Goal: Information Seeking & Learning: Learn about a topic

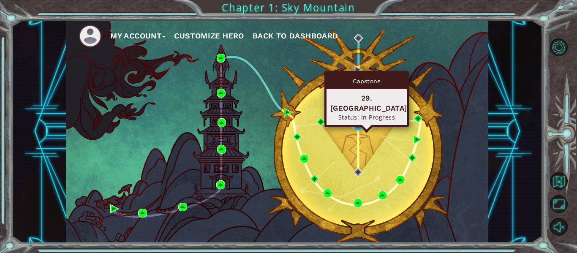
click at [359, 125] on img at bounding box center [358, 125] width 9 height 9
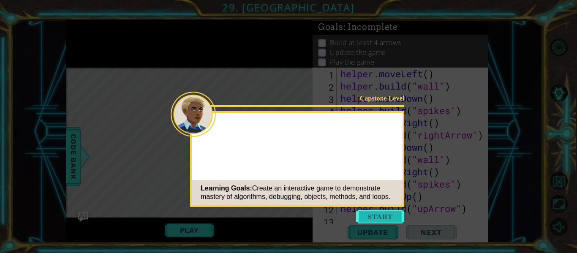
click at [371, 219] on button "Start" at bounding box center [380, 217] width 48 height 14
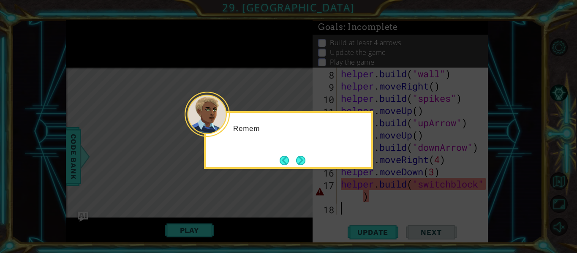
scroll to position [86, 0]
click at [300, 156] on button "Next" at bounding box center [300, 160] width 9 height 9
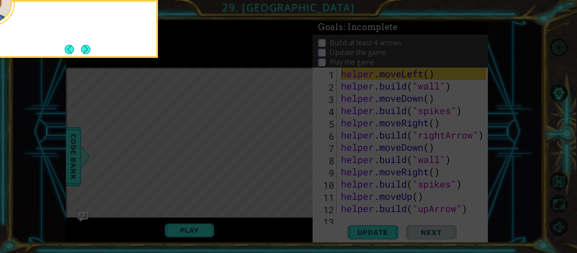
scroll to position [0, 0]
click at [85, 52] on button "Next" at bounding box center [85, 49] width 9 height 9
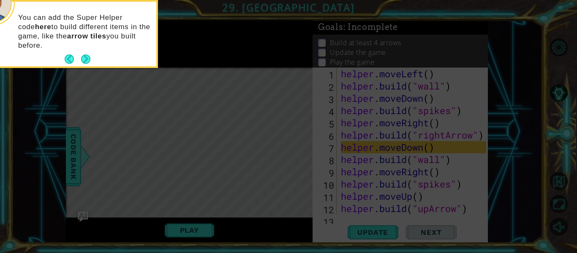
click at [81, 84] on icon at bounding box center [288, 38] width 577 height 431
click at [87, 55] on button "Next" at bounding box center [85, 59] width 9 height 9
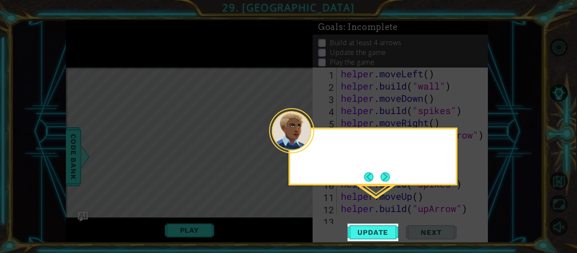
scroll to position [74, 0]
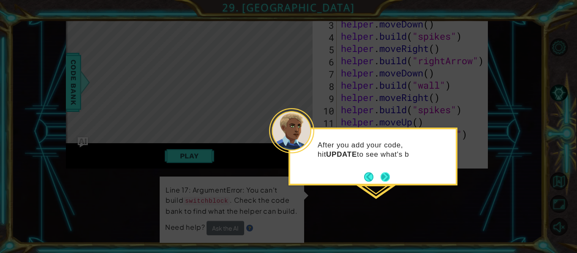
click at [390, 178] on button "Next" at bounding box center [385, 176] width 9 height 9
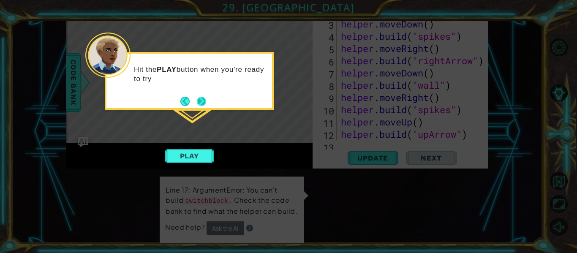
click at [199, 102] on button "Next" at bounding box center [201, 101] width 9 height 9
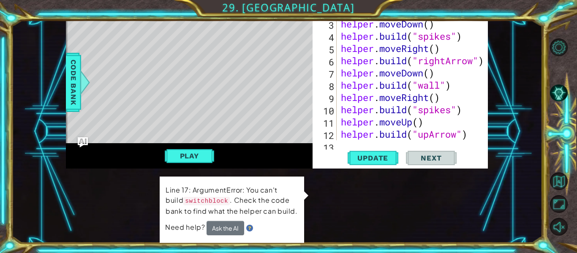
scroll to position [86, 0]
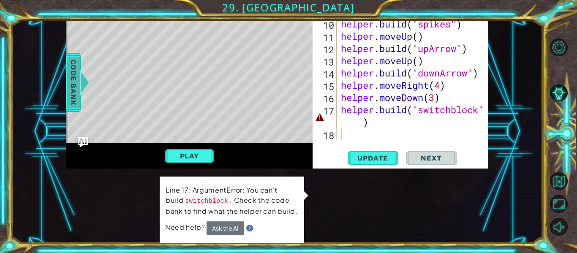
click at [67, 72] on span "Code Bank" at bounding box center [74, 83] width 14 height 52
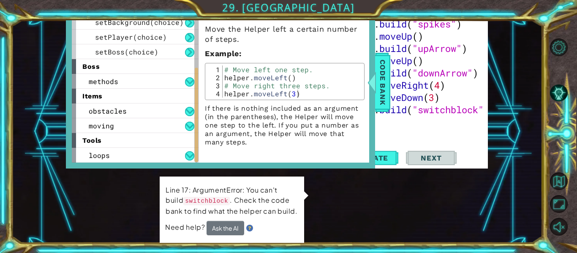
scroll to position [134, 0]
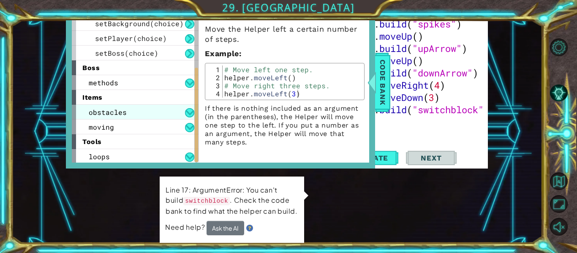
click at [142, 114] on div "obstacles" at bounding box center [135, 112] width 127 height 15
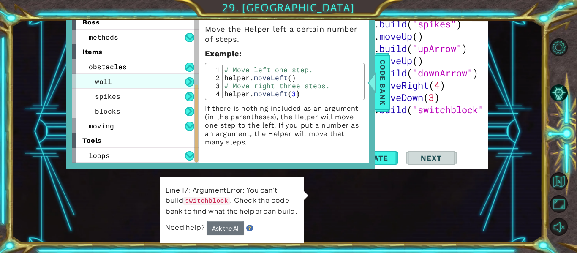
scroll to position [178, 0]
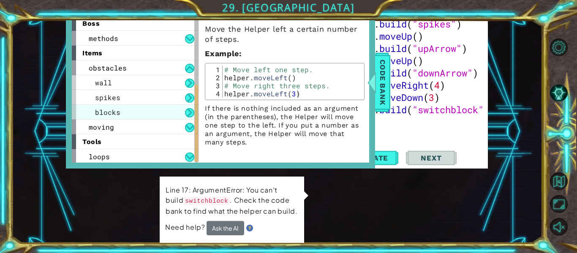
click at [140, 114] on div "blocks" at bounding box center [135, 112] width 127 height 15
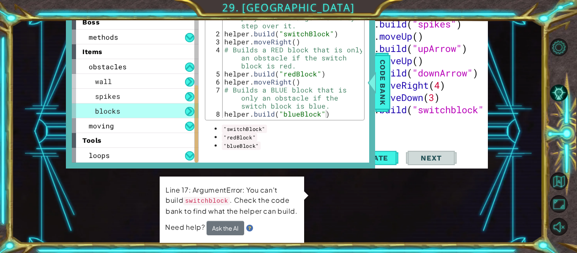
scroll to position [128, 0]
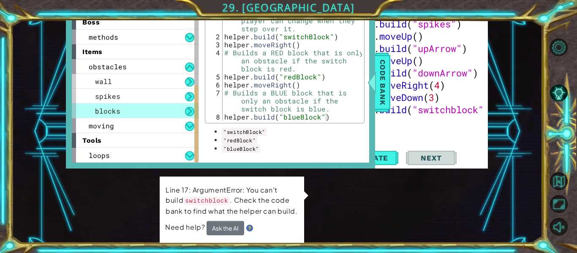
click at [456, 110] on div "helper . build ( "wall" ) helper . moveRight ( ) helper . build ( "spikes" ) he…" at bounding box center [414, 79] width 151 height 172
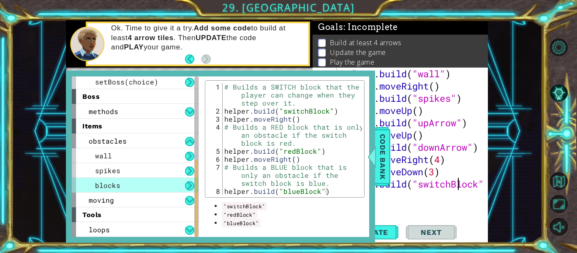
scroll to position [86, 0]
type textarea "[DOMAIN_NAME]("switchBlock")"
click at [387, 160] on span "Code Bank" at bounding box center [383, 157] width 14 height 52
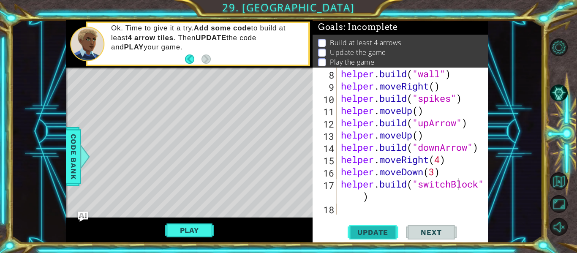
click at [369, 224] on button "Update" at bounding box center [373, 232] width 51 height 17
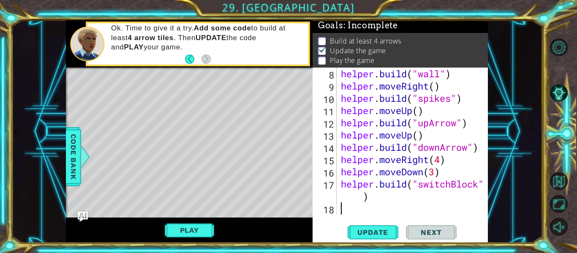
click at [352, 211] on div "helper . build ( "wall" ) helper . moveRight ( ) helper . build ( "spikes" ) he…" at bounding box center [414, 154] width 151 height 172
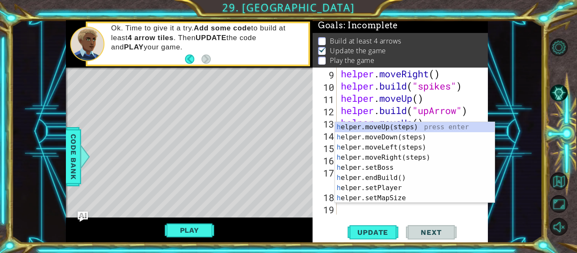
scroll to position [98, 0]
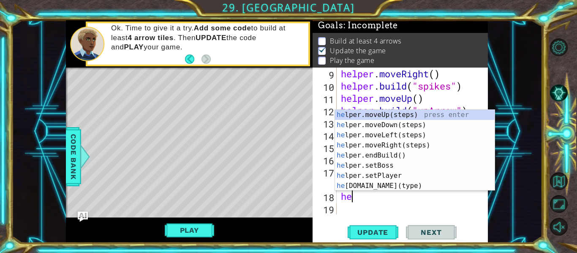
type textarea "hel"
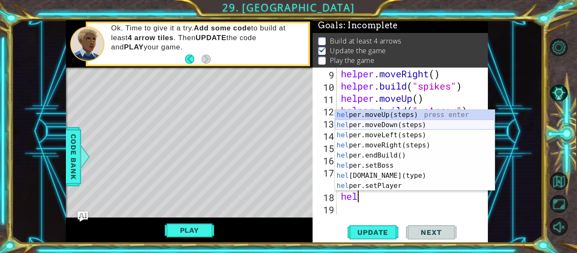
click at [380, 123] on div "hel per.moveUp(steps) press enter hel per.moveDown(steps) press enter hel per.m…" at bounding box center [415, 160] width 160 height 101
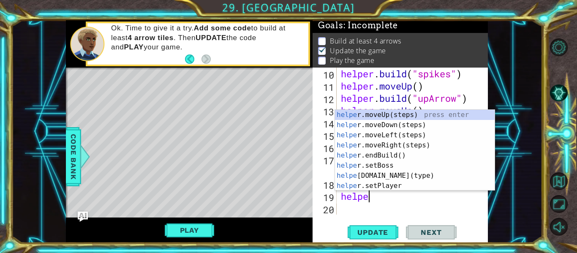
scroll to position [0, 1]
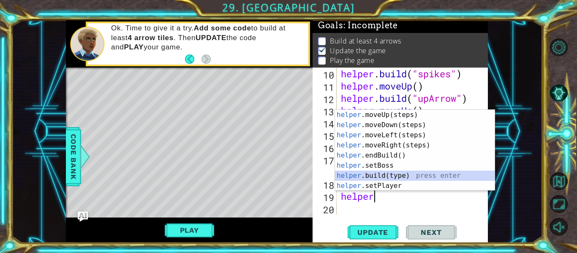
click at [390, 178] on div "helper .moveUp(steps) press enter helper .moveDown(steps) press enter helper .m…" at bounding box center [415, 160] width 160 height 101
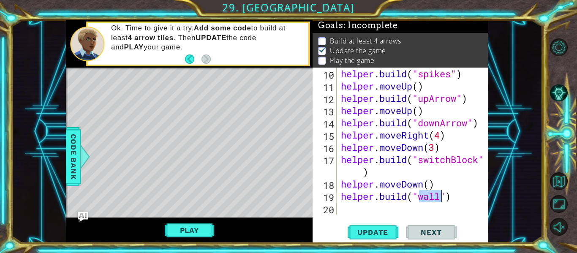
click at [423, 199] on div "helper . build ( "spikes" ) helper . moveUp ( ) helper . build ( "upArrow" ) he…" at bounding box center [412, 141] width 147 height 147
click at [442, 198] on div "helper . build ( "spikes" ) helper . moveUp ( ) helper . build ( "upArrow" ) he…" at bounding box center [414, 154] width 151 height 172
type textarea "[DOMAIN_NAME]("spike")"
click at [356, 212] on div "helper . build ( "spikes" ) helper . moveUp ( ) helper . build ( "upArrow" ) he…" at bounding box center [414, 154] width 151 height 172
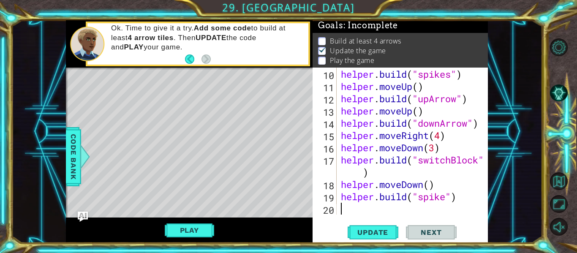
scroll to position [123, 0]
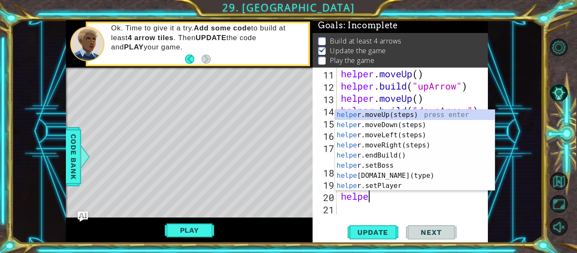
type textarea "helper"
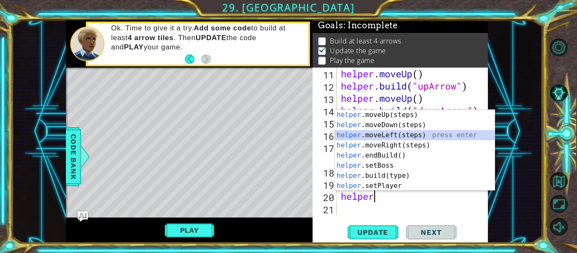
click at [390, 136] on div "helper .moveUp(steps) press enter helper .moveDown(steps) press enter helper .m…" at bounding box center [415, 160] width 160 height 101
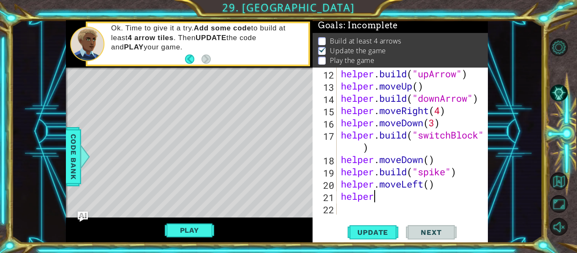
click at [377, 194] on body "1 ההההההההההההההההההההההההההההההההההההההההההההההההההההההההההההההההההההההההההההה…" at bounding box center [288, 126] width 577 height 253
click at [377, 194] on div "helper . build ( "upArrow" ) helper . moveUp ( ) helper . build ( "downArrow" )…" at bounding box center [414, 154] width 151 height 172
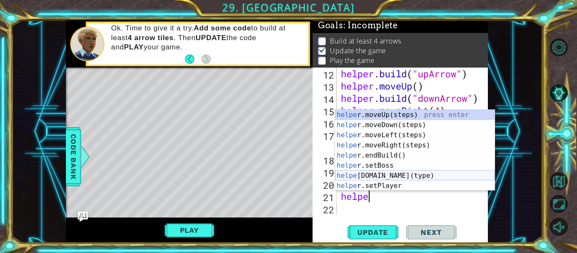
click at [371, 172] on div "helpe [PERSON_NAME]moveUp(steps) press enter helpe r.moveDown(steps) press ente…" at bounding box center [415, 160] width 160 height 101
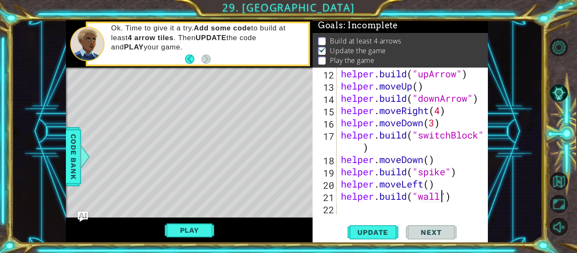
click at [445, 219] on div "[DOMAIN_NAME]("wall") 12 13 14 15 16 17 18 19 20 21 22 helper . build ( "upArro…" at bounding box center [400, 155] width 175 height 175
click at [433, 201] on div "helper . build ( "upArrow" ) helper . moveUp ( ) helper . build ( "downArrow" )…" at bounding box center [414, 154] width 151 height 172
click at [355, 228] on span "Update" at bounding box center [373, 232] width 48 height 8
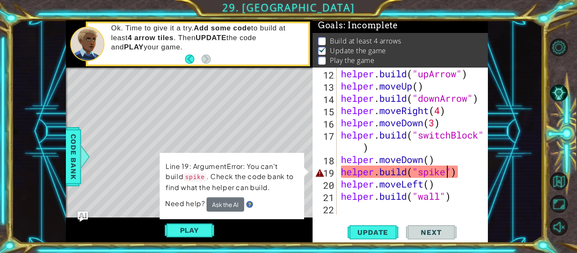
click at [448, 169] on div "helper . build ( "upArrow" ) helper . moveUp ( ) helper . build ( "downArrow" )…" at bounding box center [414, 154] width 151 height 172
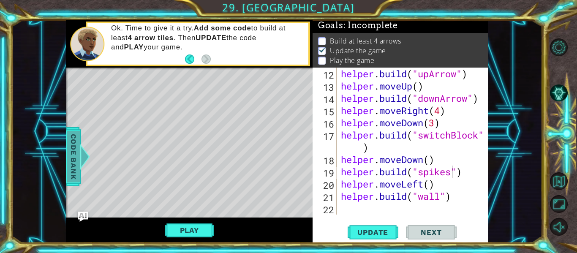
click at [75, 166] on span "Code Bank" at bounding box center [74, 157] width 14 height 52
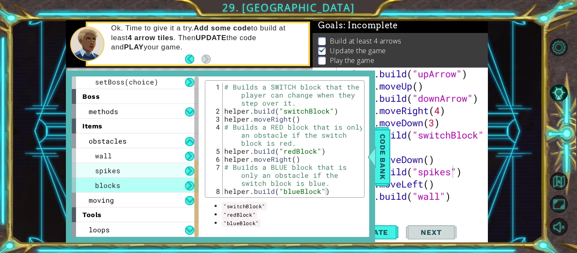
click at [124, 163] on div "spikes" at bounding box center [135, 170] width 127 height 15
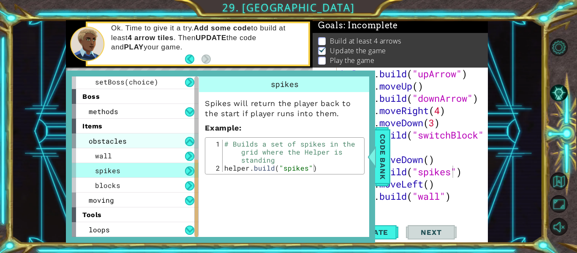
click at [130, 142] on div "obstacles" at bounding box center [135, 141] width 127 height 15
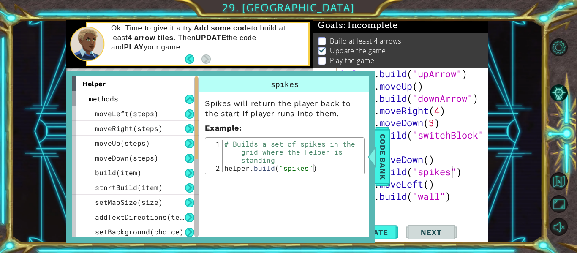
scroll to position [135, 0]
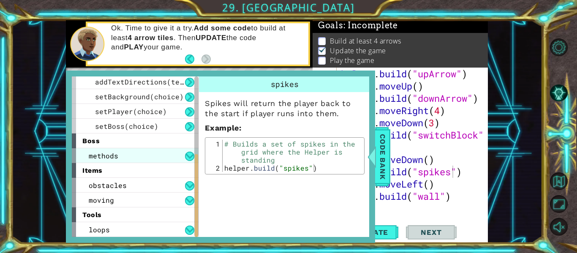
click at [109, 155] on span "methods" at bounding box center [104, 155] width 30 height 9
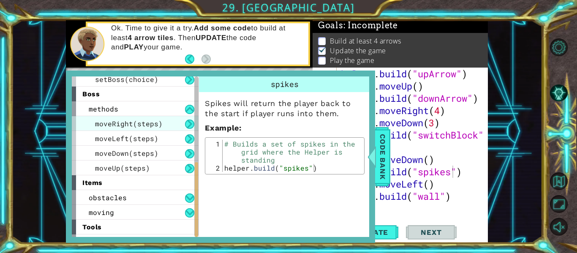
scroll to position [191, 0]
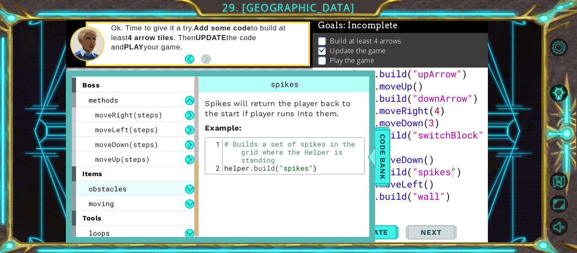
click at [118, 185] on span "obstacles" at bounding box center [108, 188] width 38 height 9
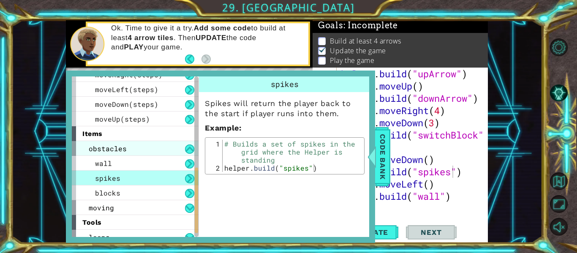
scroll to position [239, 0]
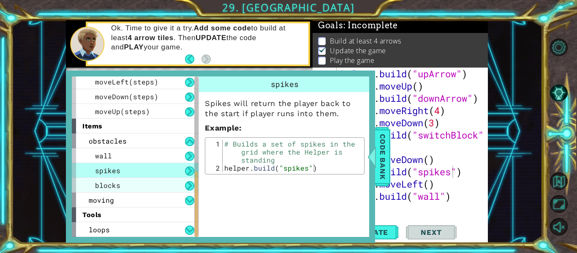
click at [142, 186] on div "blocks" at bounding box center [135, 185] width 127 height 15
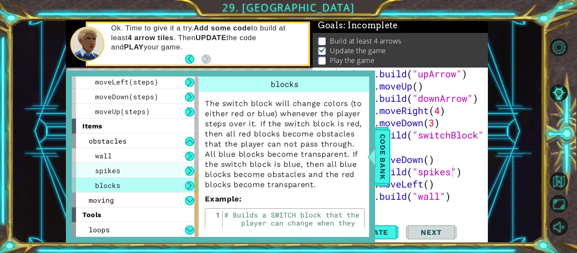
click at [150, 164] on div "spikes" at bounding box center [135, 170] width 127 height 15
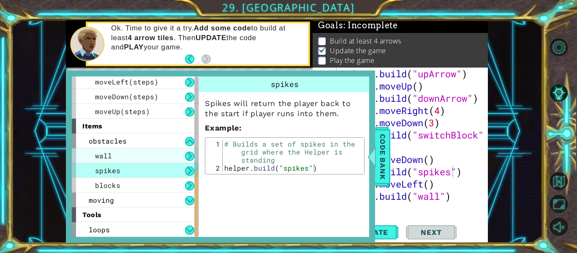
click at [99, 159] on span "wall" at bounding box center [103, 155] width 17 height 9
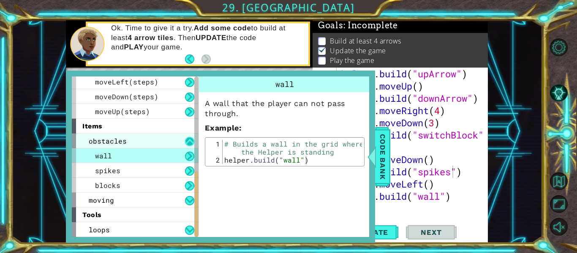
click at [185, 143] on button at bounding box center [189, 141] width 9 height 9
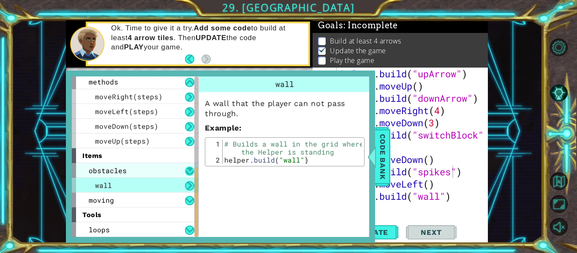
scroll to position [194, 0]
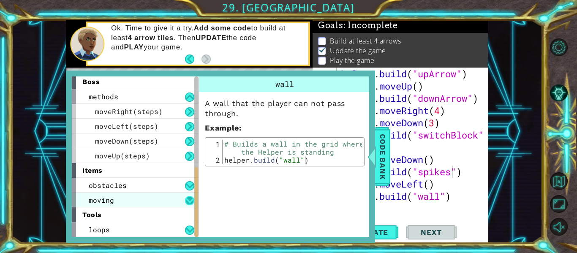
click at [191, 202] on button at bounding box center [189, 200] width 9 height 9
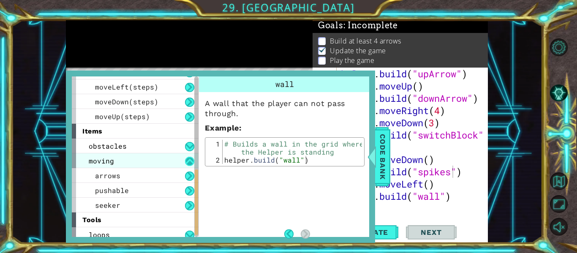
scroll to position [239, 0]
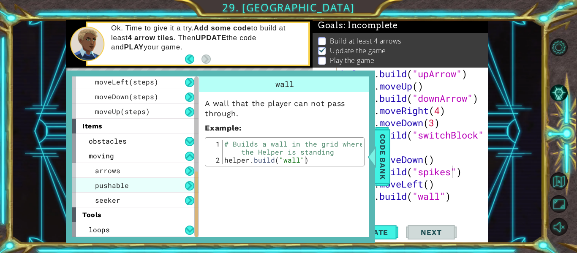
click at [165, 186] on div "pushable" at bounding box center [135, 185] width 127 height 15
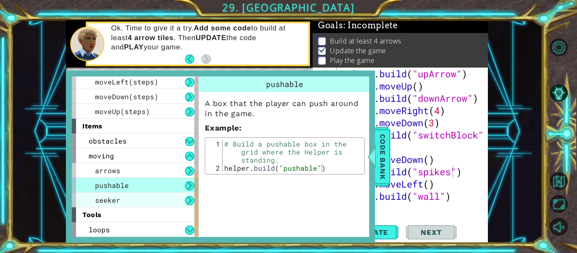
click at [89, 205] on div "seeker" at bounding box center [135, 200] width 127 height 15
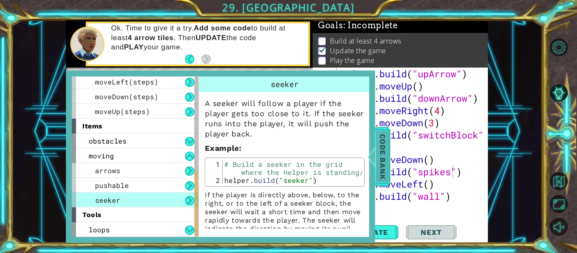
click at [383, 166] on span "Code Bank" at bounding box center [383, 157] width 14 height 52
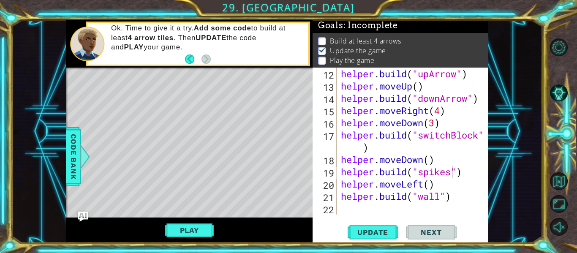
click at [71, 187] on div "Level Map" at bounding box center [261, 192] width 390 height 249
click at [442, 191] on div "helper . build ( "upArrow" ) helper . moveUp ( ) helper . build ( "downArrow" )…" at bounding box center [414, 154] width 151 height 172
type textarea "[DOMAIN_NAME]("spikes")"
click at [366, 212] on div "helper . build ( "upArrow" ) helper . moveUp ( ) helper . build ( "downArrow" )…" at bounding box center [414, 154] width 151 height 172
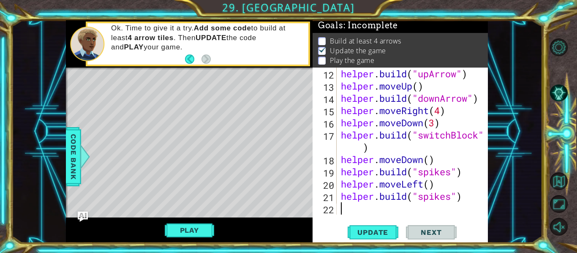
scroll to position [0, 0]
click at [366, 238] on button "Update" at bounding box center [373, 232] width 51 height 17
click at [179, 237] on button "Play" at bounding box center [189, 230] width 49 height 16
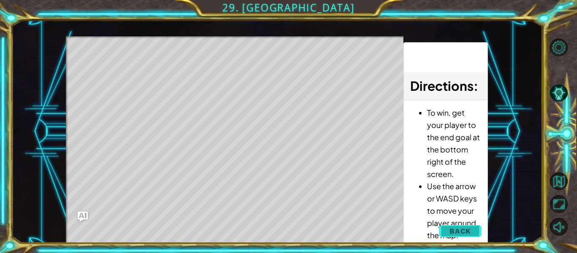
click at [456, 226] on button "Back" at bounding box center [460, 231] width 43 height 17
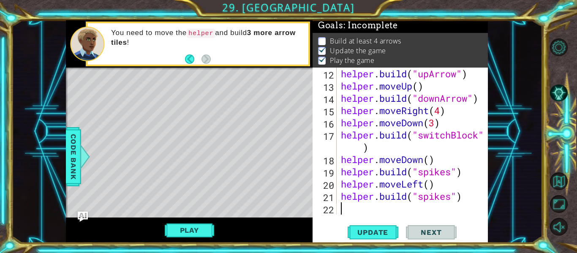
scroll to position [147, 0]
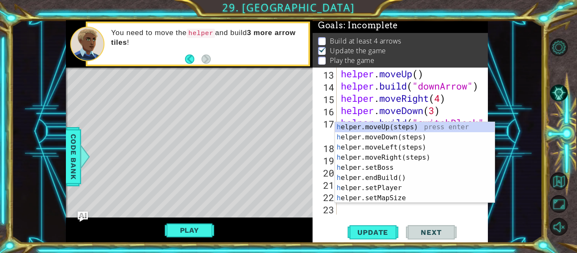
type textarea "he"
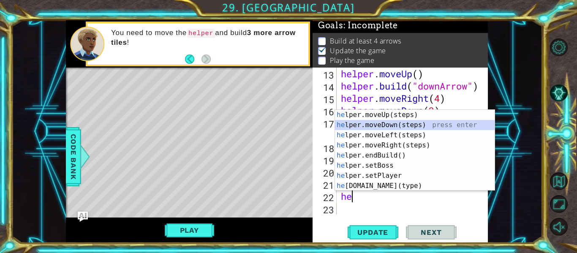
click at [401, 122] on div "he lper.moveUp(steps) press enter he lper.moveDown(steps) press enter he lper.m…" at bounding box center [415, 160] width 160 height 101
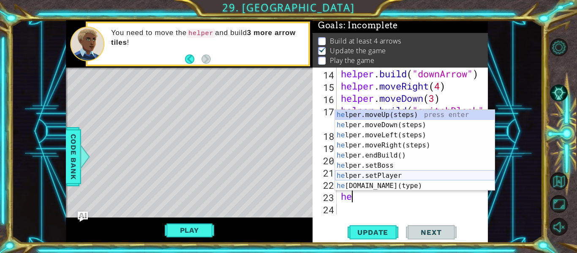
click at [396, 181] on div "he lper.moveUp(steps) press enter he lper.moveDown(steps) press enter he lper.m…" at bounding box center [415, 160] width 160 height 101
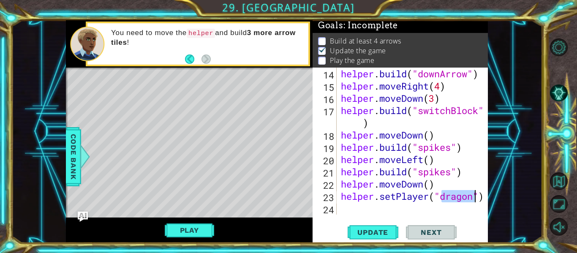
click at [485, 196] on div at bounding box center [482, 61] width 8 height 306
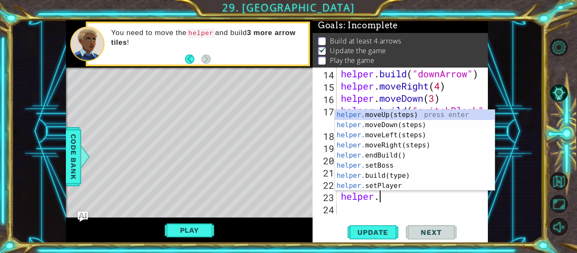
scroll to position [0, 1]
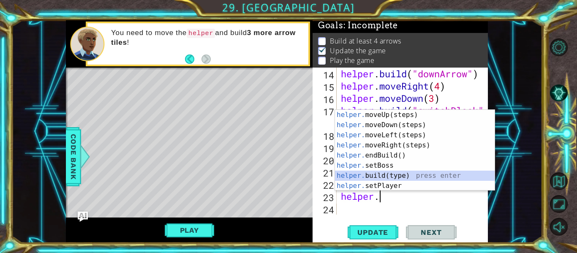
click at [396, 174] on div "helper. moveUp(steps) press enter helper. moveDown(steps) press enter helper. m…" at bounding box center [415, 160] width 160 height 101
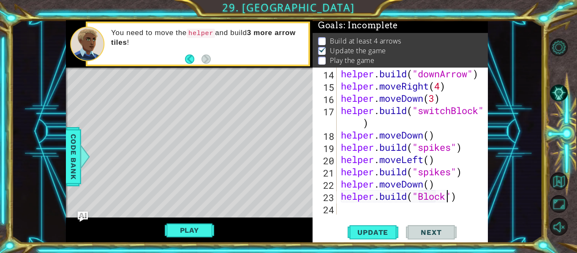
scroll to position [0, 5]
click at [76, 151] on span "Code Bank" at bounding box center [74, 157] width 14 height 52
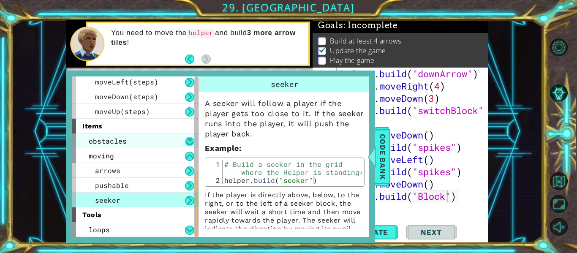
click at [190, 144] on button at bounding box center [189, 141] width 9 height 9
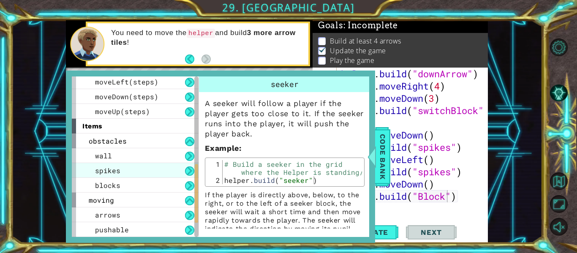
click at [158, 163] on div "spikes" at bounding box center [135, 170] width 127 height 15
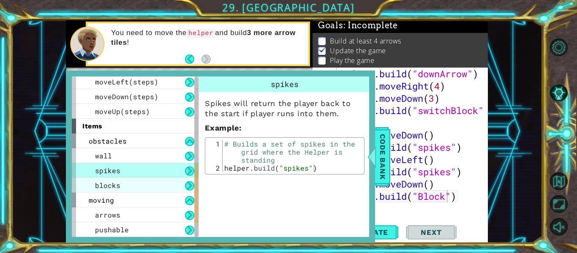
click at [175, 179] on div "blocks" at bounding box center [135, 185] width 127 height 15
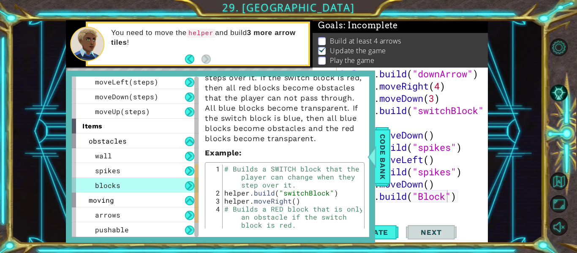
scroll to position [46, 0]
click at [382, 155] on span "Code Bank" at bounding box center [383, 157] width 14 height 52
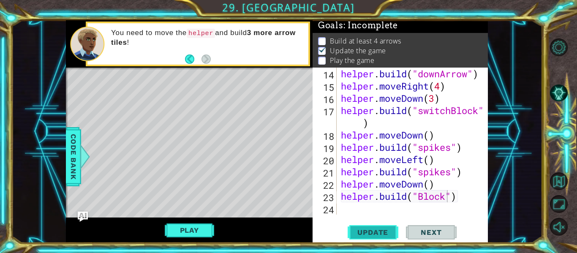
click at [383, 237] on span "Update" at bounding box center [373, 232] width 48 height 8
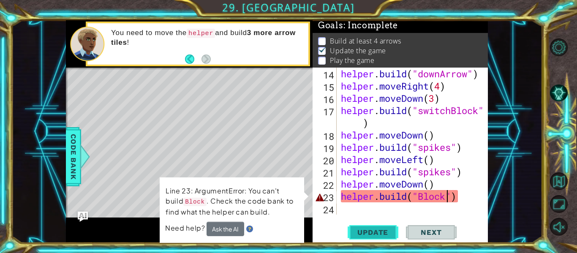
type textarea "[DOMAIN_NAME]("Blocks")"
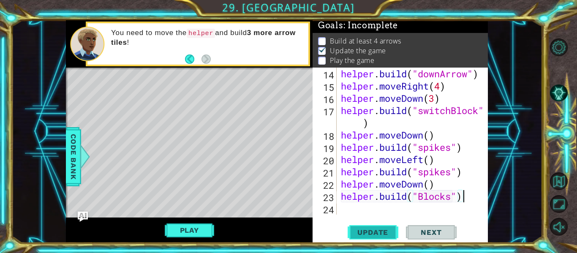
scroll to position [159, 0]
click at [379, 237] on span "Update" at bounding box center [373, 232] width 48 height 8
click at [385, 232] on span "Update" at bounding box center [373, 232] width 48 height 8
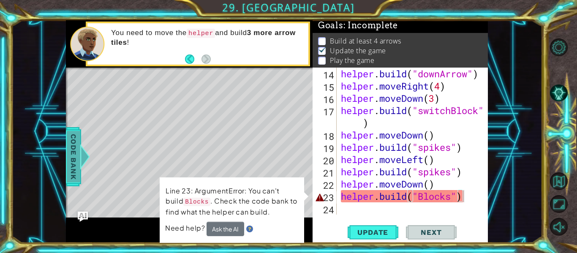
click at [67, 156] on span "Code Bank" at bounding box center [74, 157] width 14 height 52
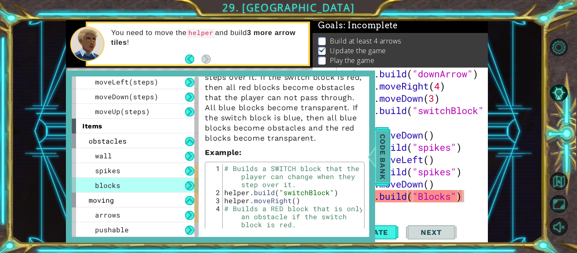
click at [387, 175] on span "Code Bank" at bounding box center [383, 157] width 14 height 52
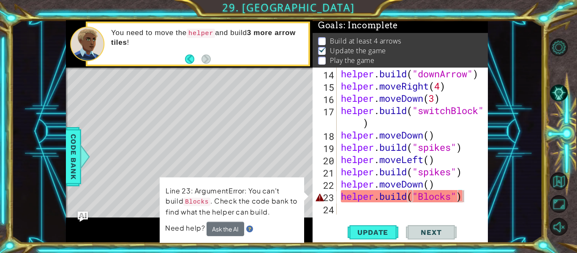
click at [420, 194] on div "helper . build ( "downArrow" ) helper . moveRight ( 4 ) helper . moveDown ( 3 )…" at bounding box center [414, 154] width 151 height 172
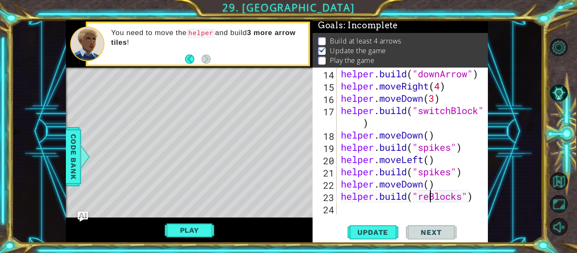
scroll to position [0, 5]
click at [381, 229] on span "Update" at bounding box center [373, 232] width 48 height 8
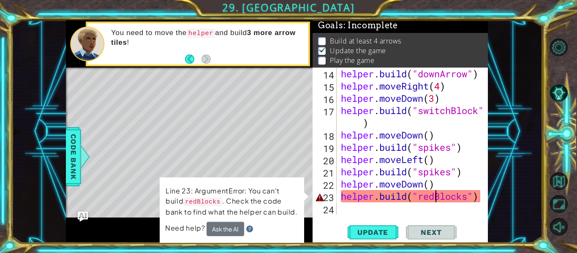
click at [472, 196] on div "helper . build ( "downArrow" ) helper . moveRight ( 4 ) helper . moveDown ( 3 )…" at bounding box center [414, 154] width 151 height 172
click at [466, 193] on div "helper . build ( "downArrow" ) helper . moveRight ( 4 ) helper . moveDown ( 3 )…" at bounding box center [414, 154] width 151 height 172
click at [469, 196] on div "helper . build ( "downArrow" ) helper . moveRight ( 4 ) helper . moveDown ( 3 )…" at bounding box center [414, 154] width 151 height 172
type textarea "[DOMAIN_NAME]("redBlock")"
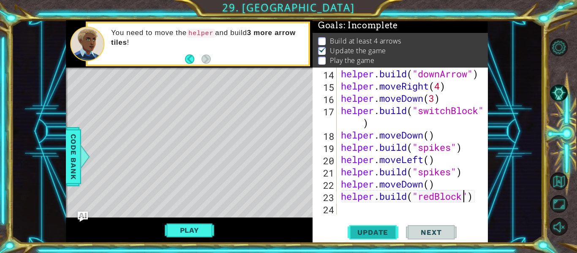
click at [386, 232] on span "Update" at bounding box center [373, 232] width 48 height 8
click at [206, 228] on button "Play" at bounding box center [189, 230] width 49 height 16
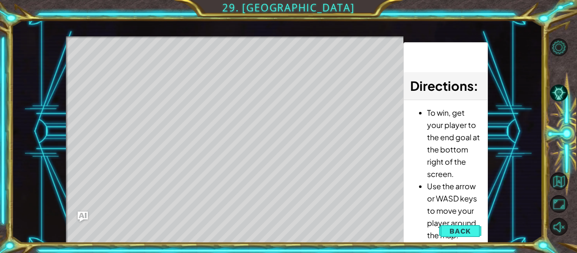
click at [316, 224] on div "Level Map" at bounding box center [261, 160] width 390 height 249
click at [470, 231] on span "Back" at bounding box center [461, 231] width 22 height 8
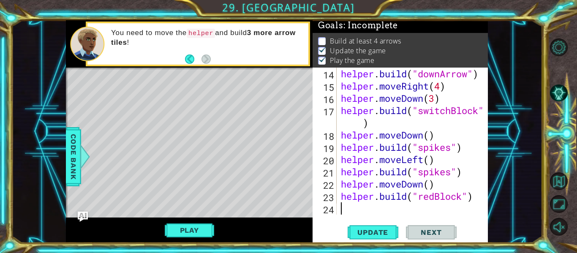
scroll to position [0, 0]
click at [385, 208] on div "helper . build ( "downArrow" ) helper . moveRight ( 4 ) helper . moveDown ( 3 )…" at bounding box center [414, 154] width 151 height 172
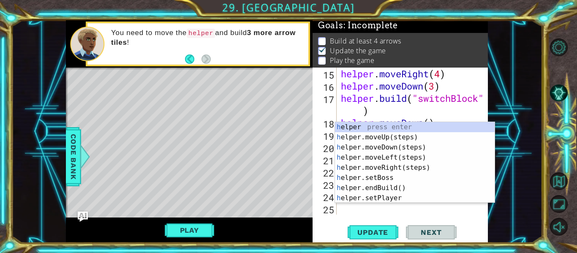
scroll to position [172, 0]
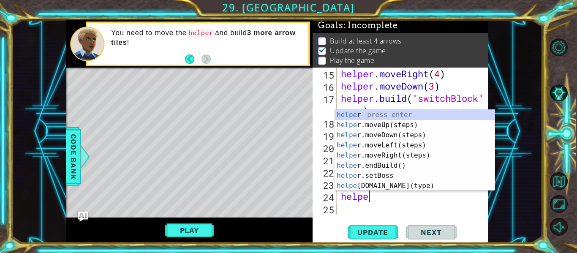
type textarea "helper"
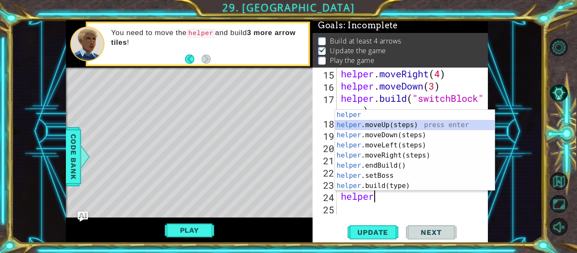
click at [387, 122] on div "helper press enter helper .moveUp(steps) press enter helper .moveDown(steps) pr…" at bounding box center [415, 160] width 160 height 101
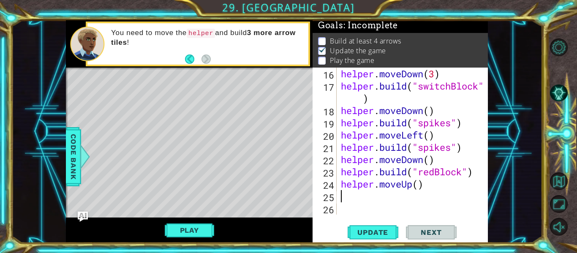
scroll to position [184, 0]
click at [420, 183] on div "helper . moveDown ( 3 ) helper . build ( "switchBlock" ) helper . moveDown ( ) …" at bounding box center [414, 154] width 151 height 172
type textarea "helper.moveUp(4)"
click at [344, 195] on div "helper . moveDown ( 3 ) helper . build ( "switchBlock" ) helper . moveDown ( ) …" at bounding box center [414, 154] width 151 height 172
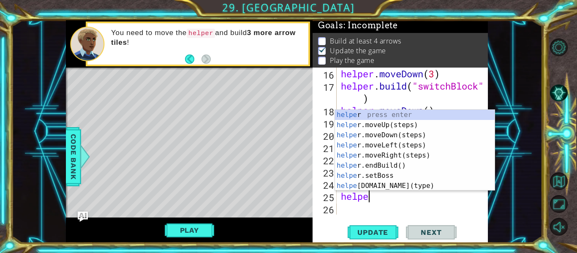
scroll to position [0, 1]
click at [394, 183] on div "helper press enter helper .moveUp(steps) press enter helper .moveDown(steps) pr…" at bounding box center [415, 160] width 160 height 101
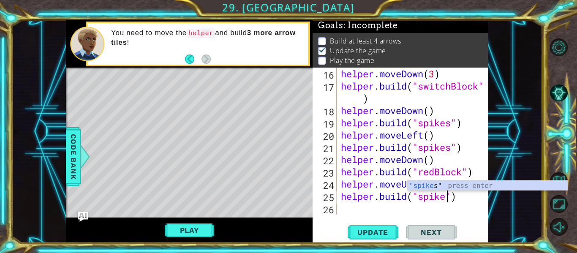
scroll to position [0, 5]
type textarea "[DOMAIN_NAME]("spikes")"
click at [368, 233] on span "Update" at bounding box center [373, 232] width 48 height 8
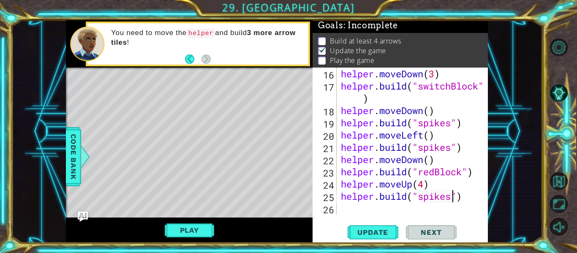
click at [376, 211] on div "helper . moveDown ( 3 ) helper . build ( "switchBlock" ) helper . moveDown ( ) …" at bounding box center [414, 154] width 151 height 172
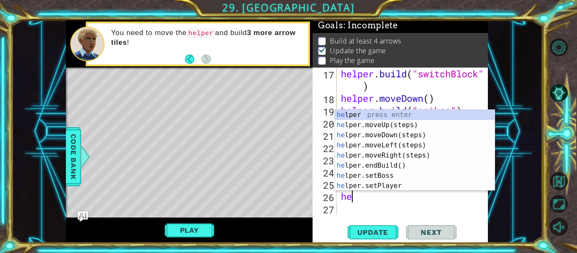
scroll to position [0, 0]
type textarea "helper"
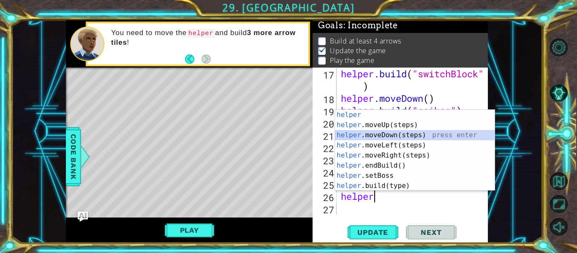
click at [400, 139] on div "helper press enter helper .moveUp(steps) press enter helper .moveDown(steps) pr…" at bounding box center [415, 160] width 160 height 101
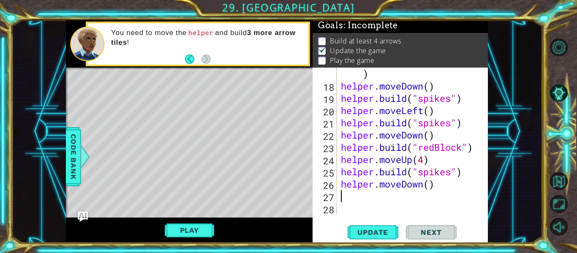
scroll to position [208, 0]
click at [399, 127] on div "helper . build ( "switchBlock" ) helper . moveDown ( ) helper . build ( "spikes…" at bounding box center [414, 147] width 151 height 184
type textarea "[DOMAIN_NAME]("spikes")"
click at [378, 199] on div "helper . build ( "switchBlock" ) helper . moveDown ( ) helper . build ( "spikes…" at bounding box center [414, 147] width 151 height 184
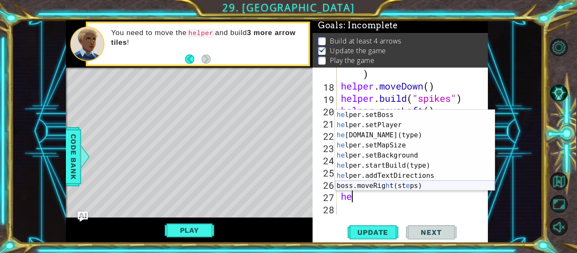
scroll to position [61, 0]
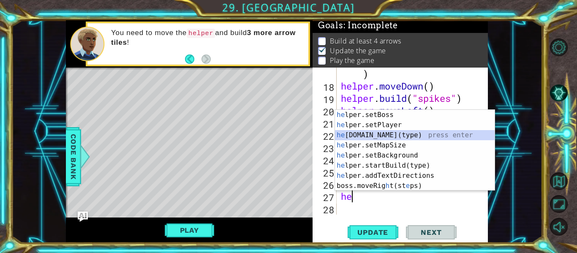
click at [407, 137] on div "he lper.setBoss press enter he lper.setPlayer press enter he [DOMAIN_NAME](type…" at bounding box center [415, 160] width 160 height 101
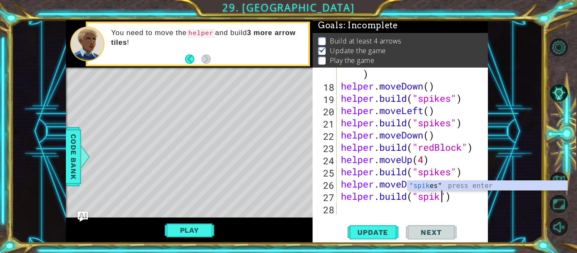
scroll to position [0, 5]
type textarea "[DOMAIN_NAME]("spikes")"
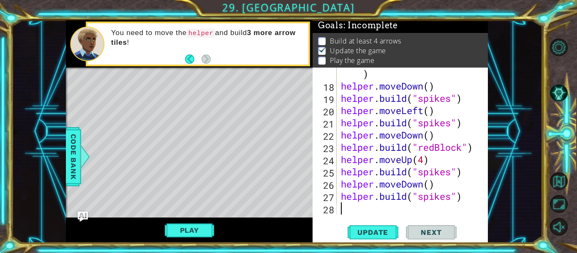
click at [345, 212] on div "helper . build ( "switchBlock" ) helper . moveDown ( ) helper . build ( "spikes…" at bounding box center [414, 147] width 151 height 184
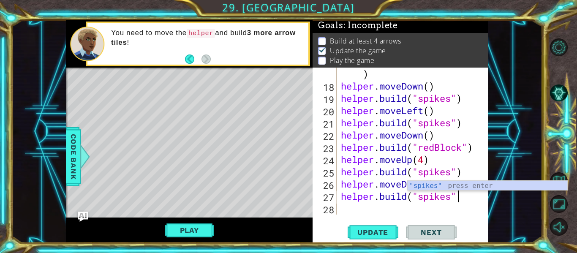
type textarea "[DOMAIN_NAME]("spikes")"
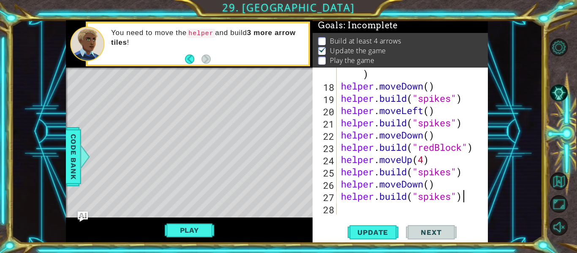
click at [250, 224] on div "Play" at bounding box center [189, 230] width 247 height 25
click at [380, 228] on span "Update" at bounding box center [373, 232] width 48 height 8
click at [415, 206] on div "helper . build ( "switchBlock" ) helper . moveDown ( ) helper . build ( "spikes…" at bounding box center [414, 147] width 151 height 184
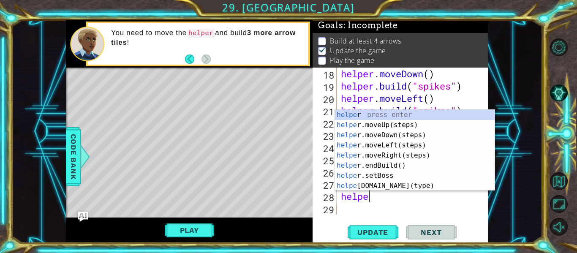
scroll to position [0, 1]
click at [404, 184] on div "helper press enter helper .moveUp(steps) press enter helper .moveDown(steps) pr…" at bounding box center [415, 160] width 160 height 101
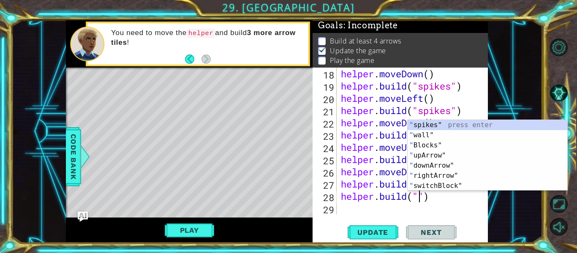
scroll to position [0, 4]
click at [437, 120] on div "" spikes" press enter " wall" press enter " Blocks" press enter " upArrow" pres…" at bounding box center [488, 165] width 160 height 91
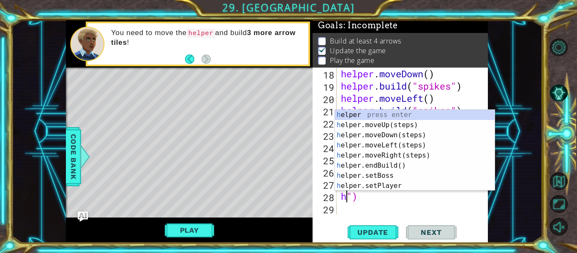
scroll to position [0, 0]
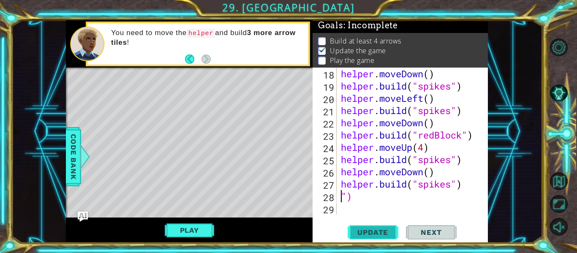
click at [381, 232] on span "Update" at bounding box center [373, 232] width 48 height 8
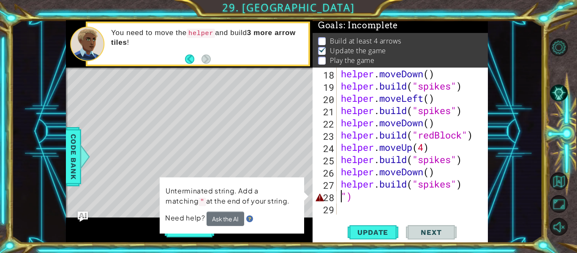
click at [370, 199] on div "helper . moveDown ( ) helper . build ( "spikes" ) helper . moveLeft ( ) helper …" at bounding box center [414, 154] width 151 height 172
type textarea """
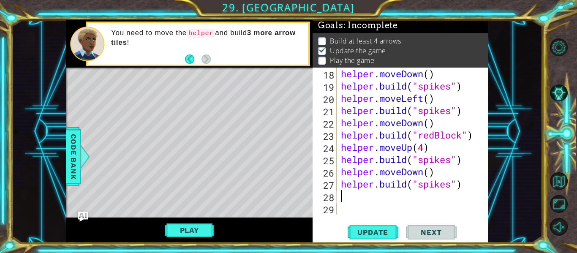
type textarea "[DOMAIN_NAME]("spikes")"
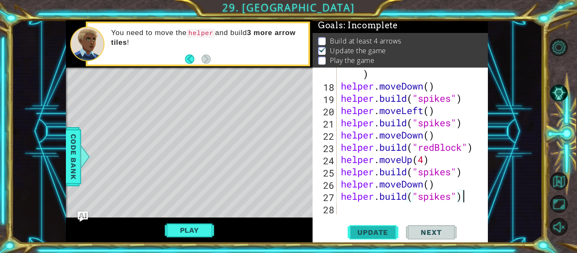
click at [381, 226] on button "Update" at bounding box center [373, 232] width 51 height 17
click at [403, 205] on div "helper . build ( "switchBlock" ) helper . moveDown ( ) helper . build ( "spikes…" at bounding box center [414, 147] width 151 height 184
click at [437, 121] on div "helper . build ( "switchBlock" ) helper . moveDown ( ) helper . build ( "spikes…" at bounding box center [414, 147] width 151 height 184
click at [471, 207] on span "..." at bounding box center [473, 209] width 18 height 14
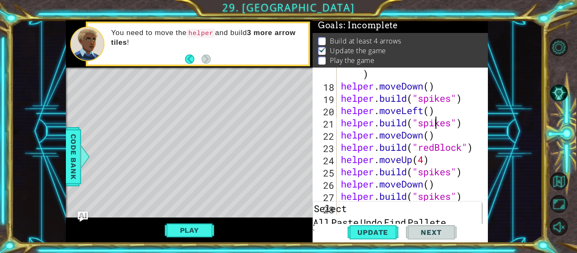
click at [463, 196] on div "helper . build ( "switchBlock" ) helper . moveDown ( ) helper . build ( "spikes…" at bounding box center [414, 147] width 151 height 184
click at [346, 208] on span "Select All" at bounding box center [330, 216] width 34 height 28
type textarea "[DOMAIN_NAME]("spikes")"
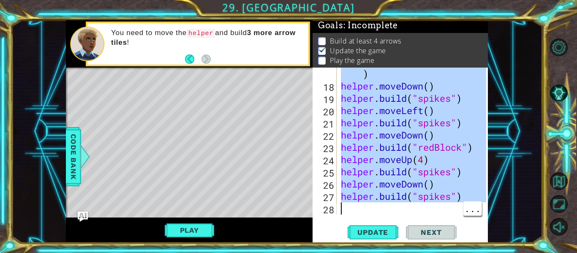
click at [424, 210] on div "helper . build ( "switchBlock" ) helper . moveDown ( ) helper . build ( "spikes…" at bounding box center [412, 141] width 147 height 147
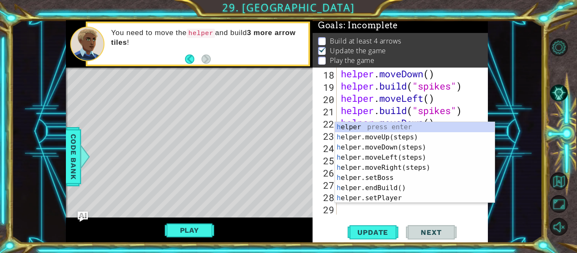
scroll to position [221, 0]
type textarea "he"
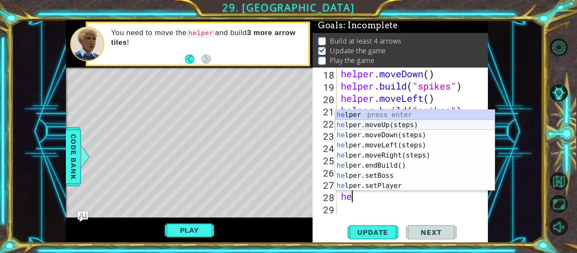
click at [392, 123] on div "he lper press enter he lper.moveUp(steps) press enter he lper.moveDown(steps) p…" at bounding box center [415, 160] width 160 height 101
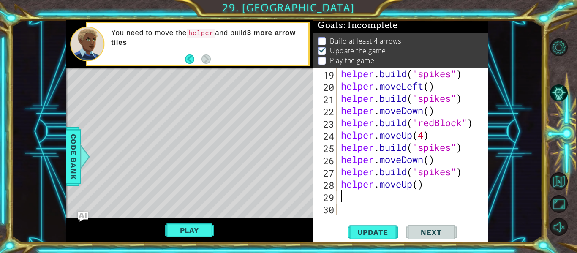
scroll to position [233, 0]
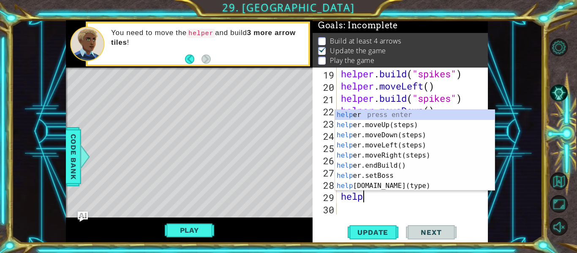
type textarea "helper"
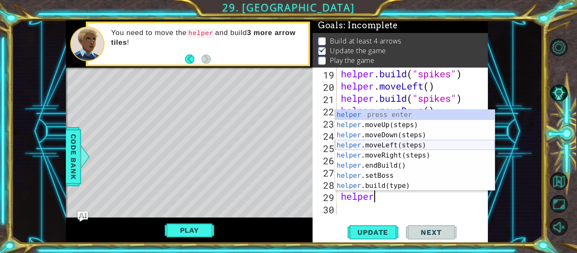
click at [400, 146] on div "helper press enter helper .moveUp(steps) press enter helper .moveDown(steps) pr…" at bounding box center [415, 160] width 160 height 101
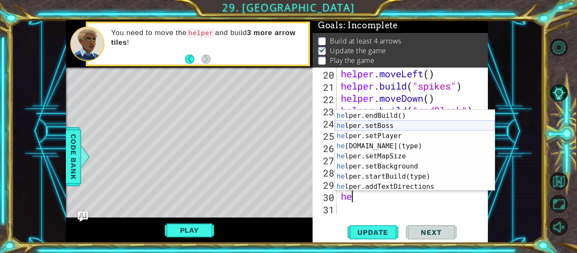
scroll to position [57, 0]
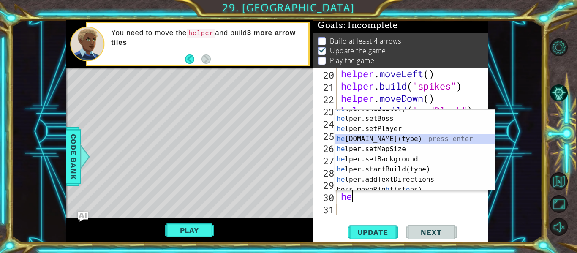
click at [411, 136] on div "he lper.endBuild() press enter he lper.setBoss press enter he lper.setPlayer pr…" at bounding box center [415, 154] width 160 height 101
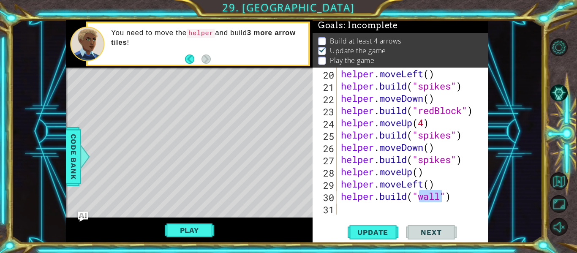
click at [443, 201] on div "helper . moveLeft ( ) helper . build ( "spikes" ) helper . moveDown ( ) helper …" at bounding box center [412, 141] width 147 height 147
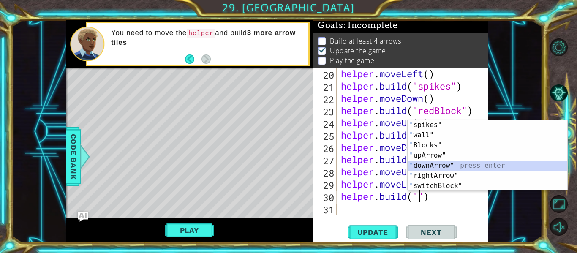
click at [440, 165] on div "" spikes" press enter " wall" press enter " Blocks" press enter " upArrow" pres…" at bounding box center [488, 165] width 160 height 91
type textarea "[DOMAIN_NAME]("downArrow")"
